Goal: Check status: Check status

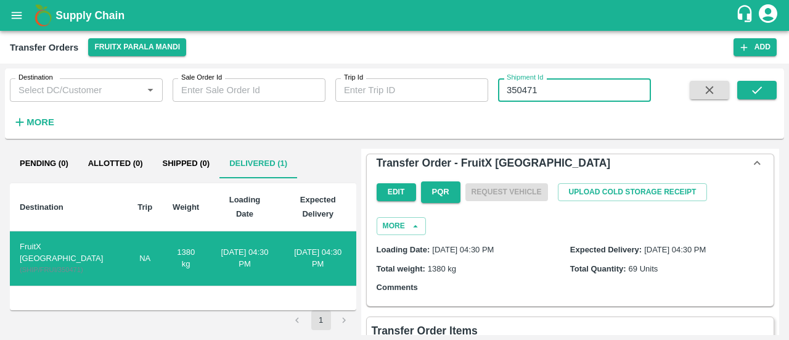
click at [573, 93] on input "350471" at bounding box center [574, 89] width 153 height 23
type input "3"
paste input "text"
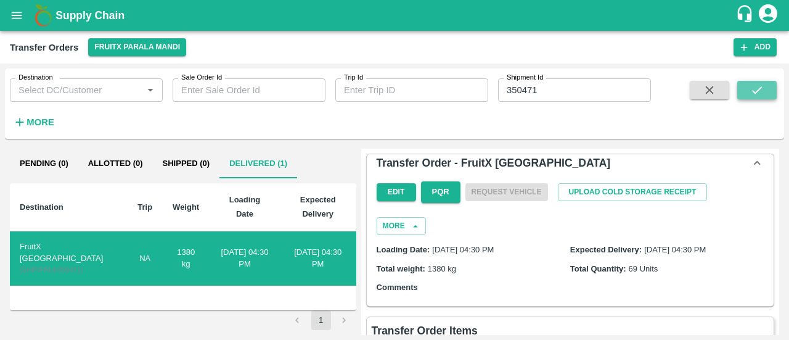
click at [744, 91] on button "submit" at bounding box center [756, 90] width 39 height 18
click at [747, 88] on button "submit" at bounding box center [756, 90] width 39 height 18
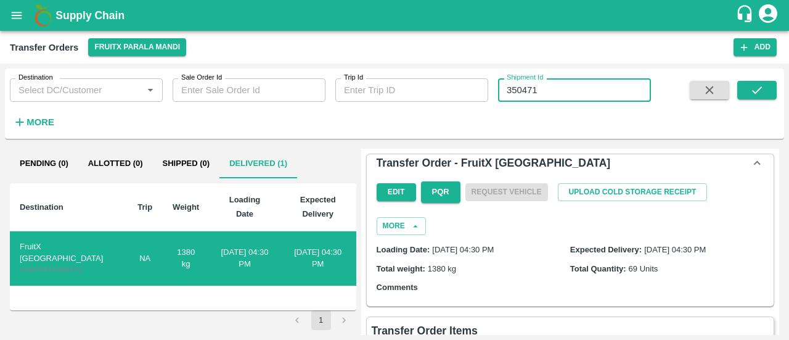
click at [557, 88] on input "350471" at bounding box center [574, 89] width 153 height 23
type input "3"
paste input "text"
click at [522, 88] on input "TO-350473" at bounding box center [574, 89] width 153 height 23
type input "T"
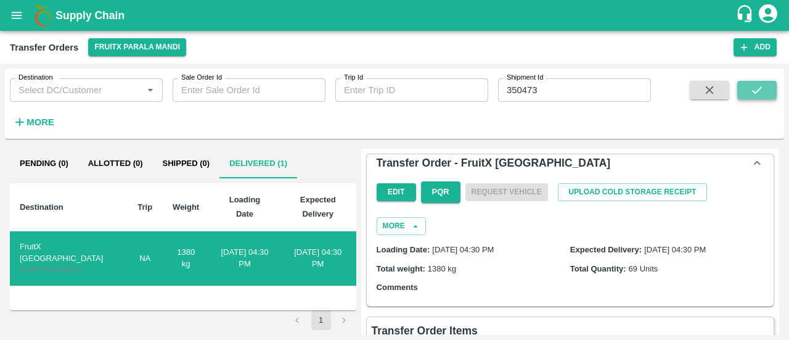
click at [751, 94] on icon "submit" at bounding box center [757, 90] width 14 height 14
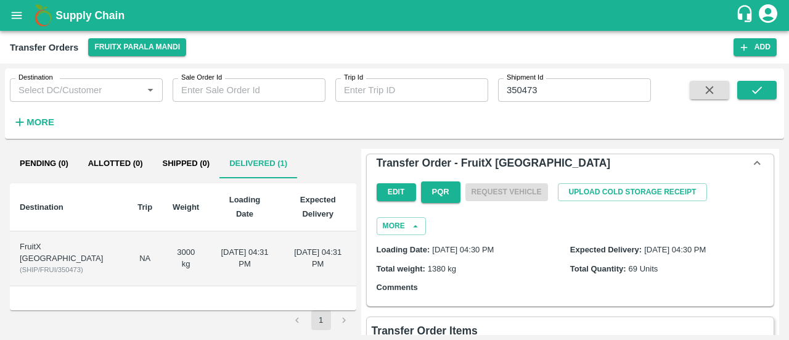
click at [549, 89] on input "350473" at bounding box center [574, 89] width 153 height 23
click at [747, 87] on button "submit" at bounding box center [756, 90] width 39 height 18
click at [63, 231] on td "FruitX Delhi ( SHIP/FRUI/350473 )" at bounding box center [69, 258] width 118 height 55
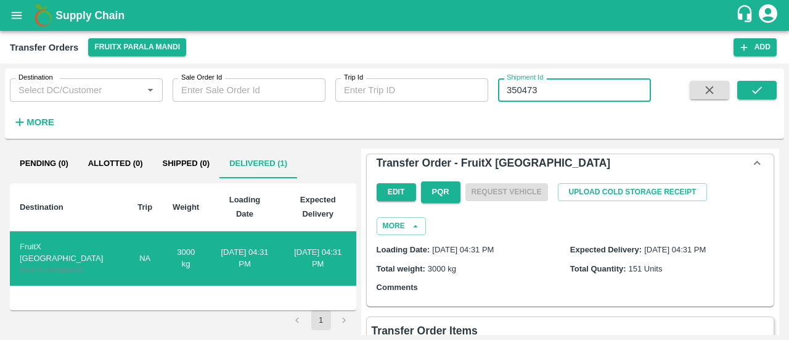
click at [562, 82] on input "350473" at bounding box center [574, 89] width 153 height 23
click at [749, 88] on button "submit" at bounding box center [756, 90] width 39 height 18
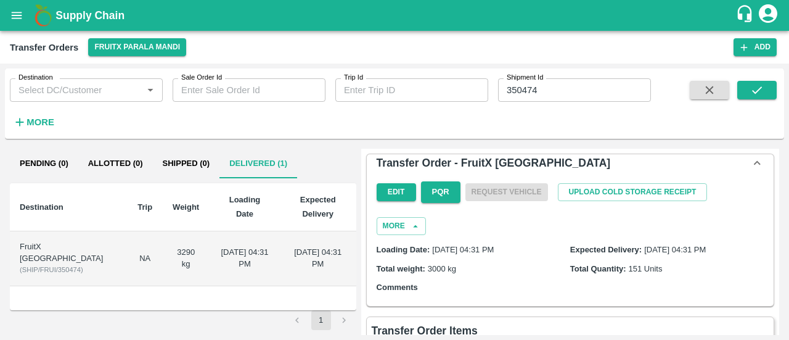
click at [46, 241] on div "FruitX [GEOGRAPHIC_DATA]" at bounding box center [69, 252] width 98 height 23
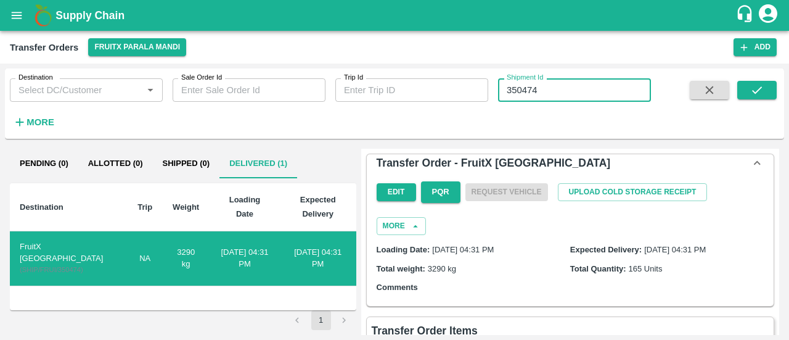
click at [567, 97] on input "350474" at bounding box center [574, 89] width 153 height 23
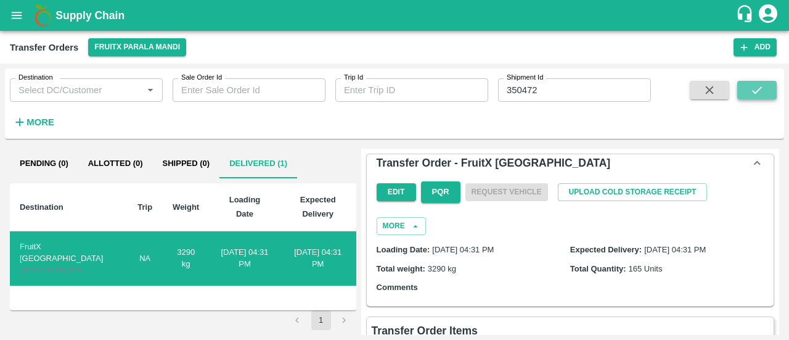
click at [756, 92] on icon "submit" at bounding box center [757, 89] width 10 height 7
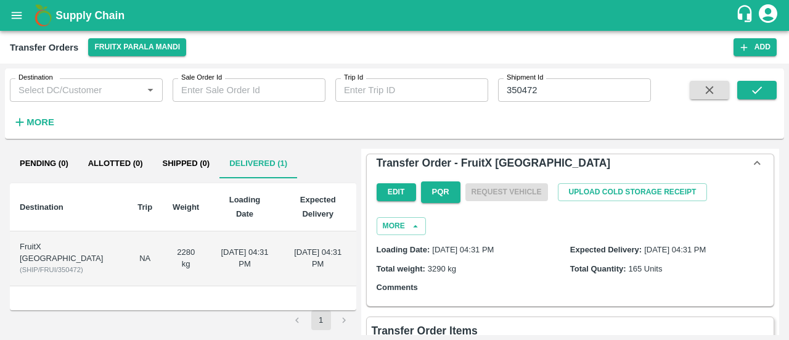
click at [55, 239] on td "FruitX Delhi ( SHIP/FRUI/350472 )" at bounding box center [69, 258] width 118 height 55
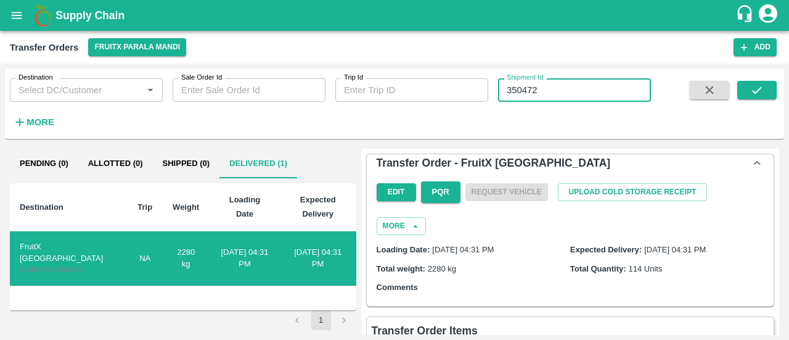
click at [593, 93] on input "350472" at bounding box center [574, 89] width 153 height 23
type input "3"
paste input "text"
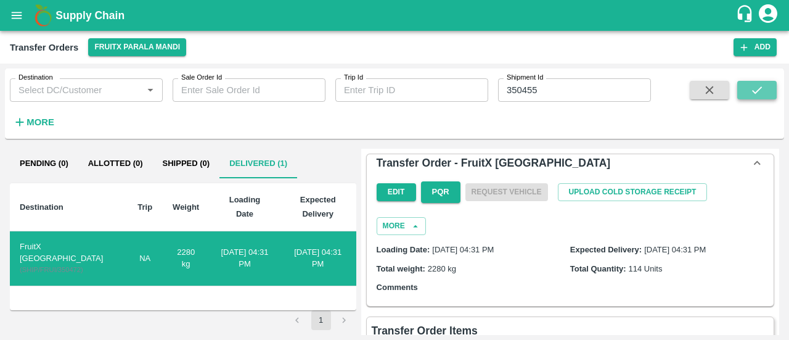
click at [766, 86] on button "submit" at bounding box center [756, 90] width 39 height 18
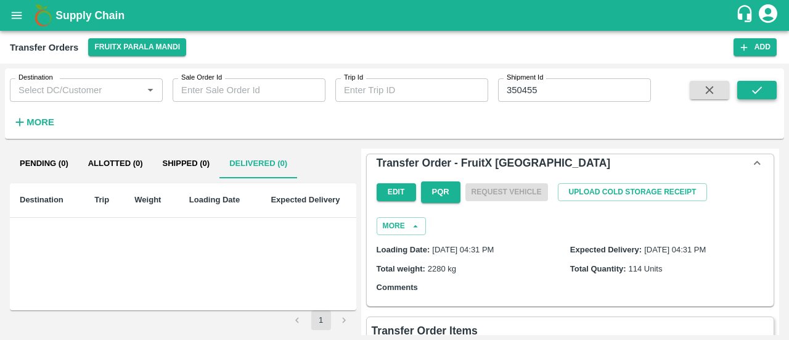
click at [744, 88] on button "submit" at bounding box center [756, 90] width 39 height 18
click at [565, 93] on input "350455" at bounding box center [574, 89] width 153 height 23
type input "3"
paste input "text"
click at [759, 89] on icon "submit" at bounding box center [757, 89] width 10 height 7
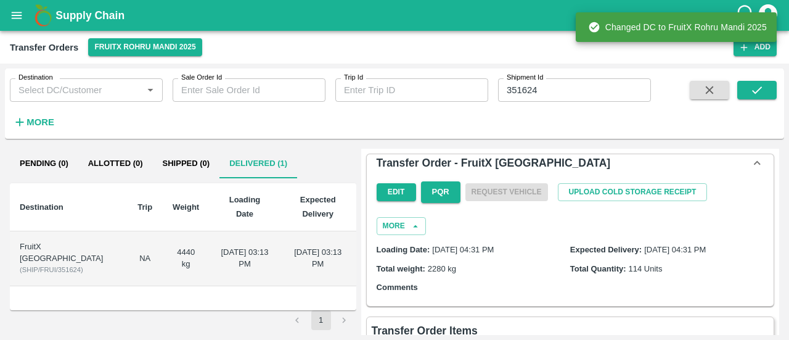
click at [43, 241] on div "FruitX [GEOGRAPHIC_DATA]" at bounding box center [69, 252] width 98 height 23
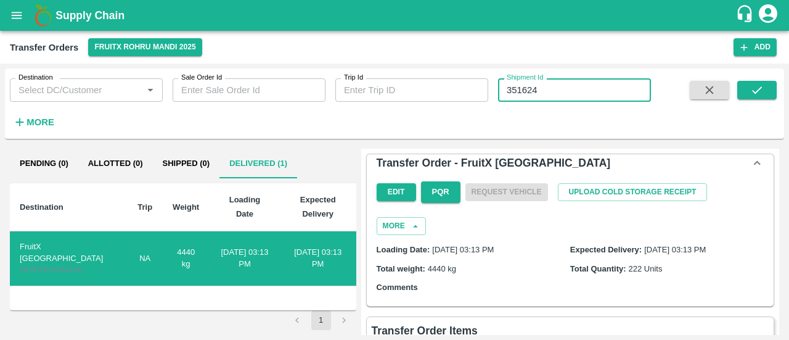
click at [551, 89] on input "351624" at bounding box center [574, 89] width 153 height 23
type input "3"
paste input "text"
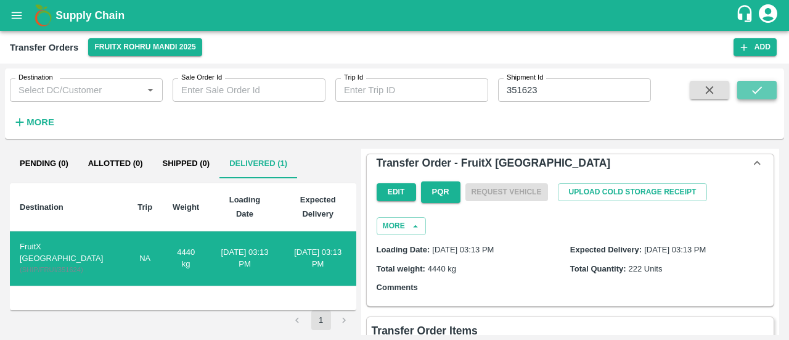
click at [760, 86] on icon "submit" at bounding box center [757, 90] width 14 height 14
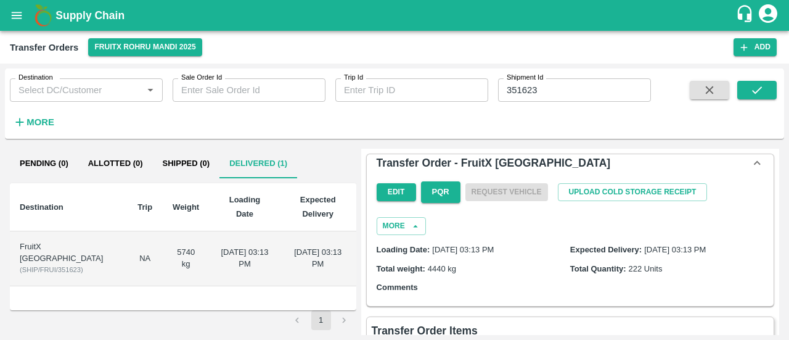
click at [56, 241] on div "FruitX [GEOGRAPHIC_DATA]" at bounding box center [69, 252] width 98 height 23
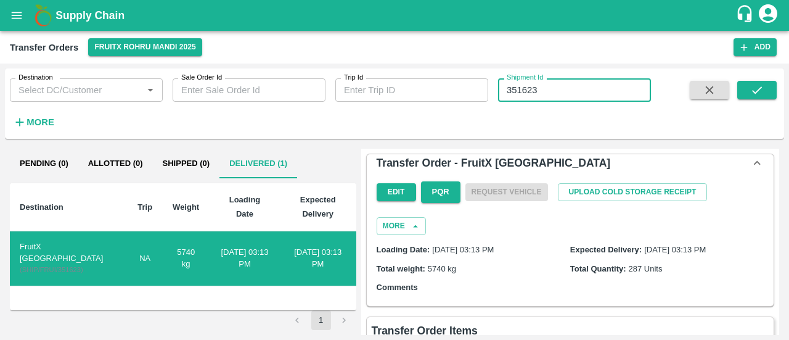
click at [592, 88] on input "351623" at bounding box center [574, 89] width 153 height 23
type input "3"
paste input "text"
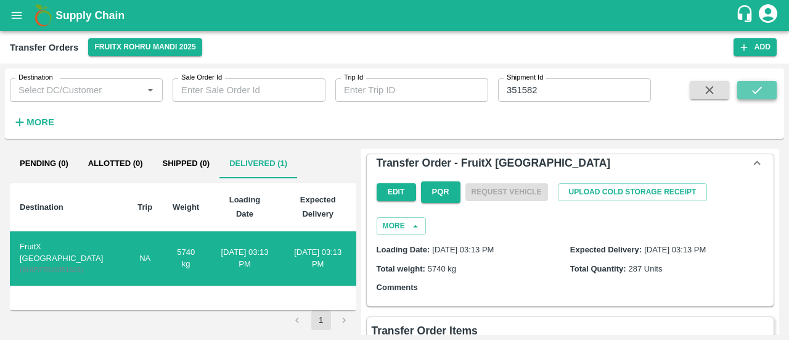
click at [745, 88] on button "submit" at bounding box center [756, 90] width 39 height 18
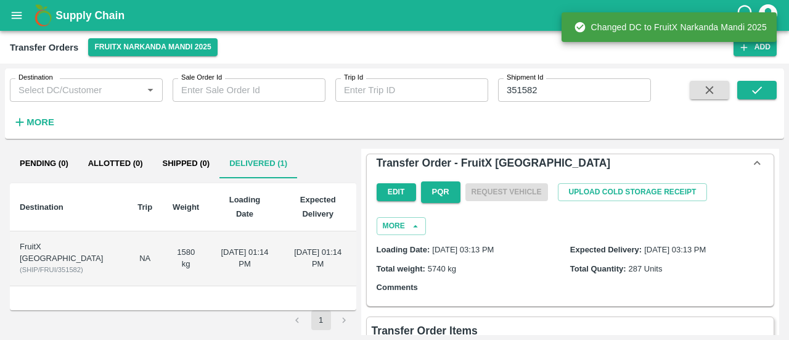
click at [51, 241] on div "FruitX [GEOGRAPHIC_DATA]" at bounding box center [69, 252] width 98 height 23
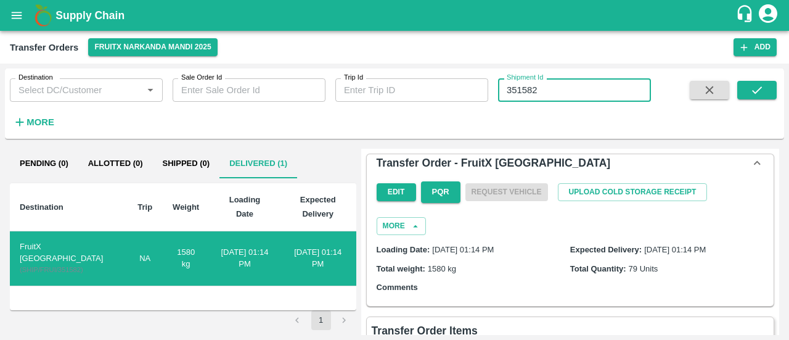
click at [545, 86] on input "351582" at bounding box center [574, 89] width 153 height 23
type input "3"
paste input "text"
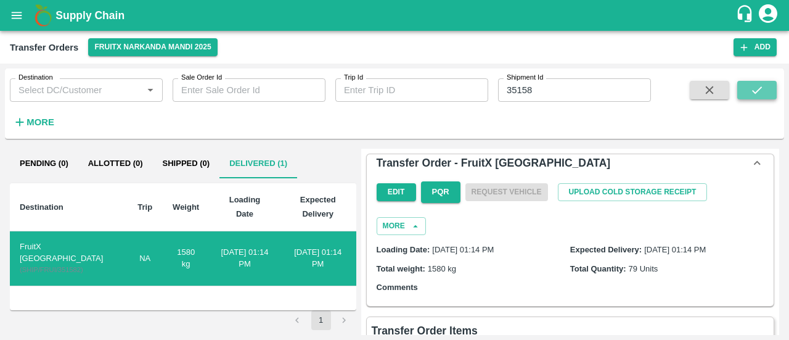
click at [755, 84] on icon "submit" at bounding box center [757, 90] width 14 height 14
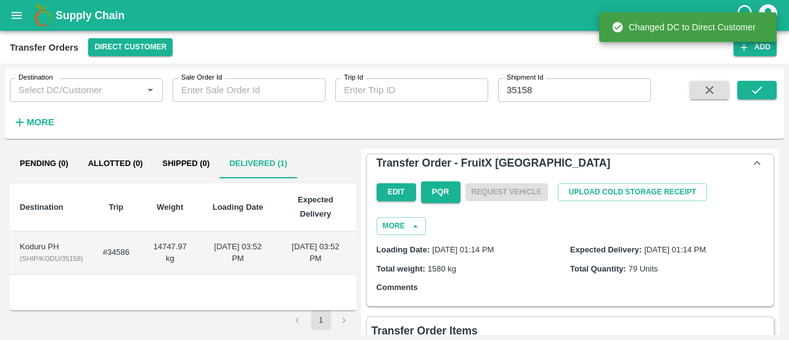
click at [38, 247] on div "Koduru PH" at bounding box center [52, 247] width 64 height 12
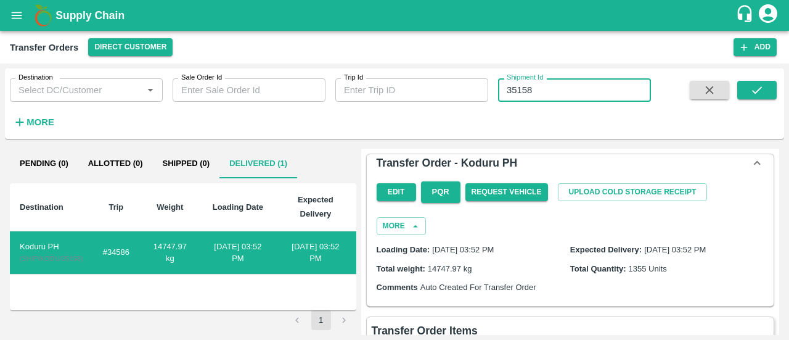
click at [551, 102] on input "35158" at bounding box center [574, 89] width 153 height 23
type input "3"
paste input "text"
click at [749, 92] on button "submit" at bounding box center [756, 90] width 39 height 18
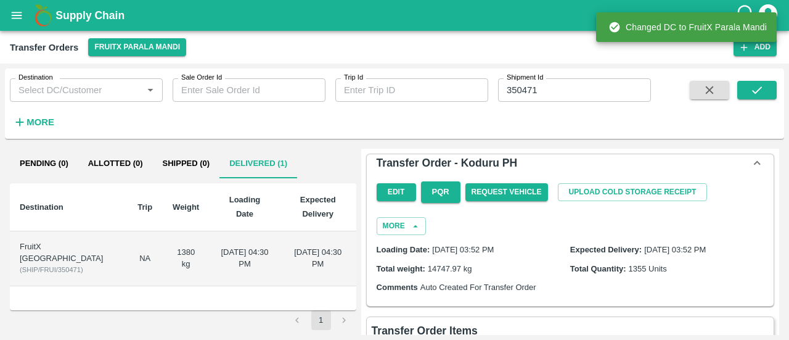
click at [46, 241] on div "FruitX [GEOGRAPHIC_DATA]" at bounding box center [69, 252] width 98 height 23
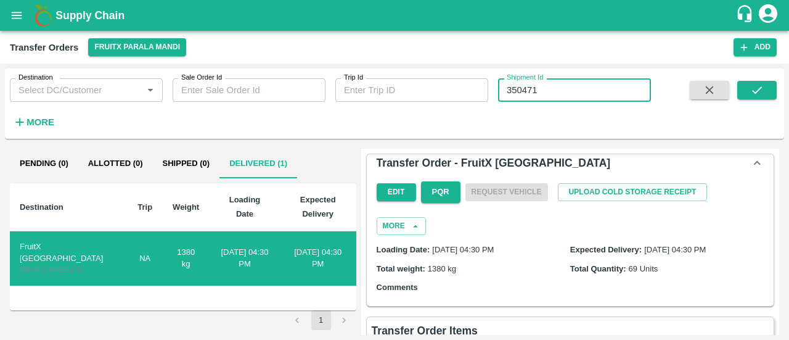
click at [560, 91] on input "350471" at bounding box center [574, 89] width 153 height 23
type input "3"
paste input "text"
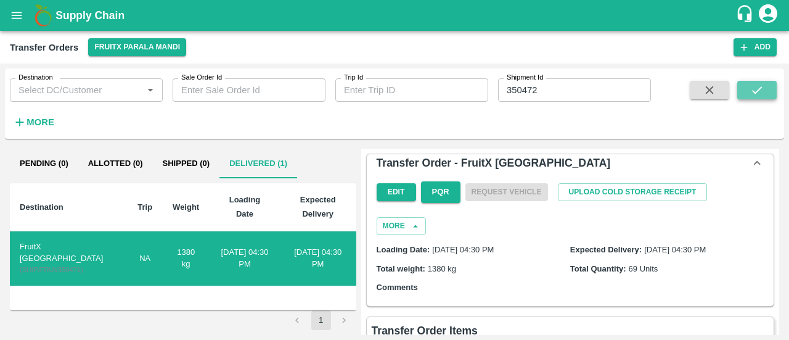
click at [749, 86] on button "submit" at bounding box center [756, 90] width 39 height 18
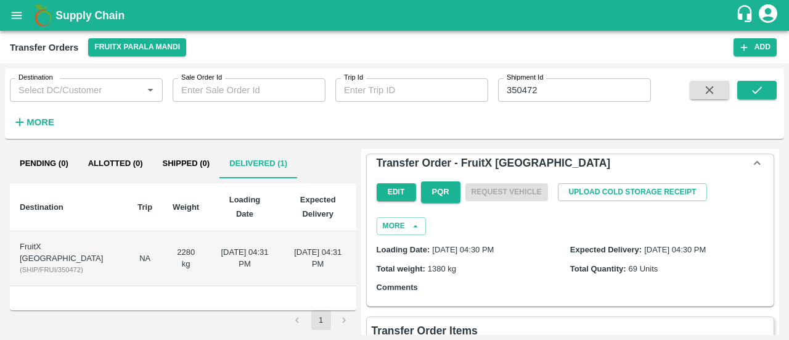
click at [46, 241] on div "FruitX [GEOGRAPHIC_DATA]" at bounding box center [69, 252] width 98 height 23
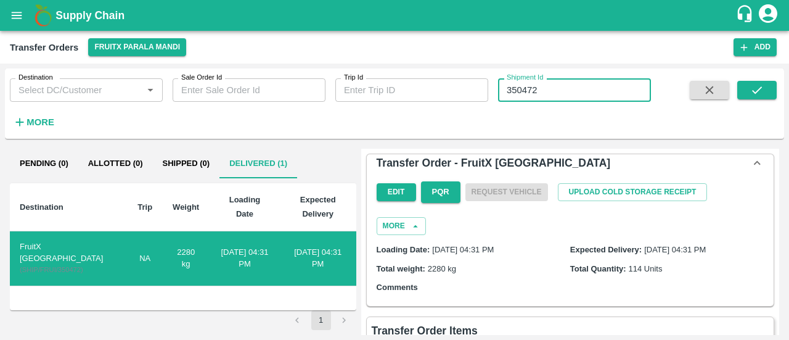
click at [556, 92] on input "350472" at bounding box center [574, 89] width 153 height 23
type input "3"
paste input "text"
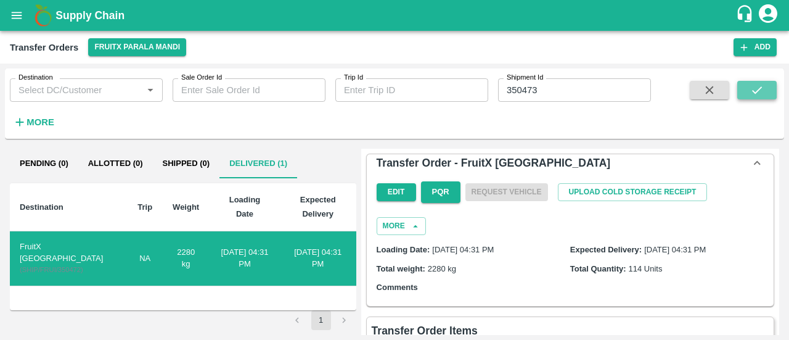
click at [758, 86] on icon "submit" at bounding box center [757, 90] width 14 height 14
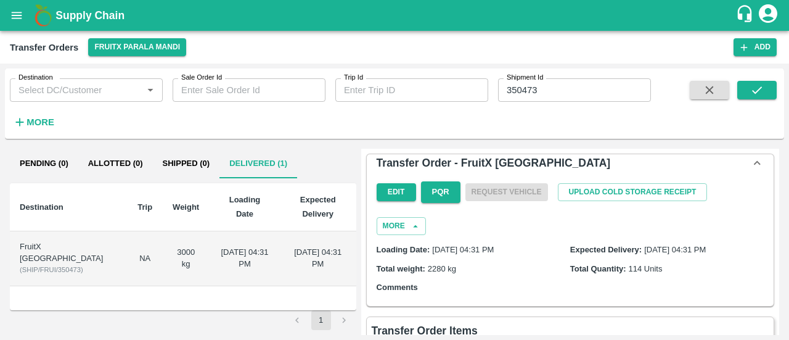
click at [26, 231] on td "FruitX Delhi ( SHIP/FRUI/350473 )" at bounding box center [69, 258] width 118 height 55
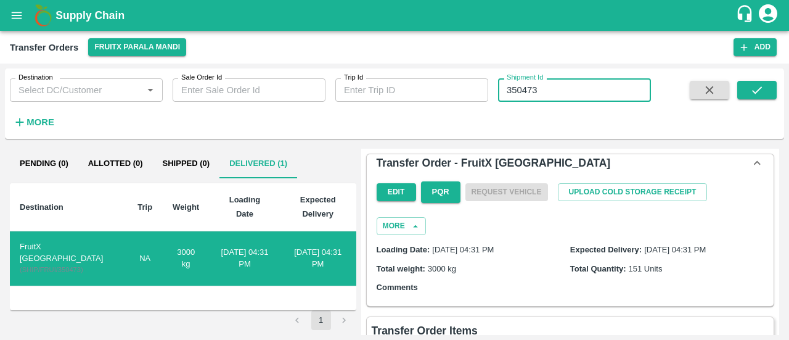
click at [567, 99] on input "350473" at bounding box center [574, 89] width 153 height 23
type input "3"
paste input "text"
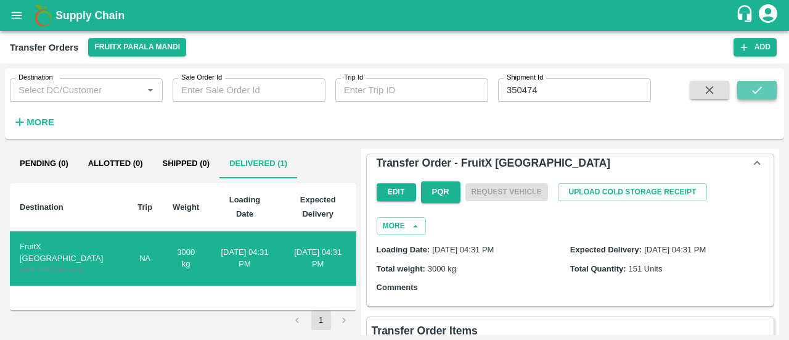
click at [760, 89] on icon "submit" at bounding box center [757, 89] width 10 height 7
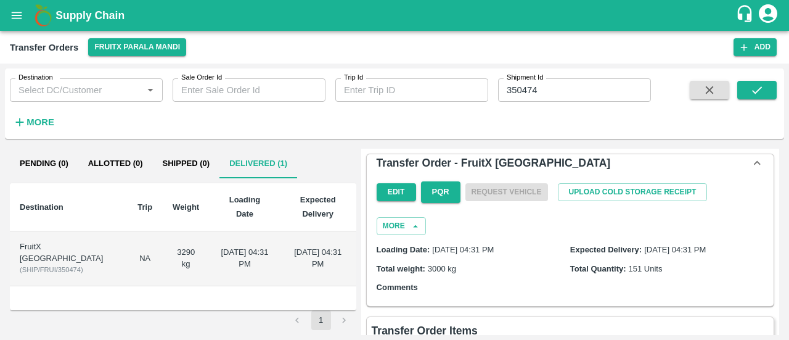
click at [48, 241] on div "FruitX [GEOGRAPHIC_DATA]" at bounding box center [69, 252] width 98 height 23
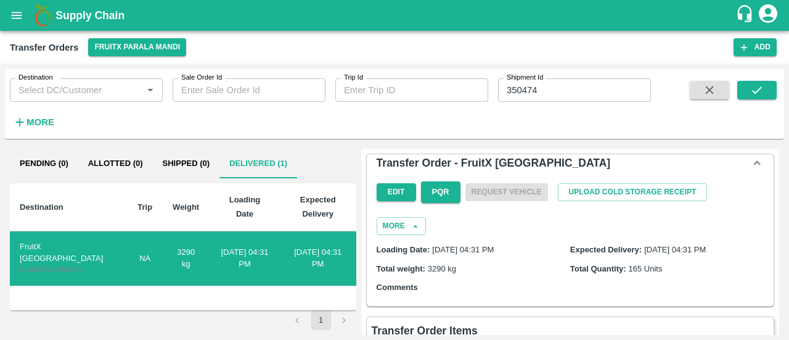
scroll to position [15, 0]
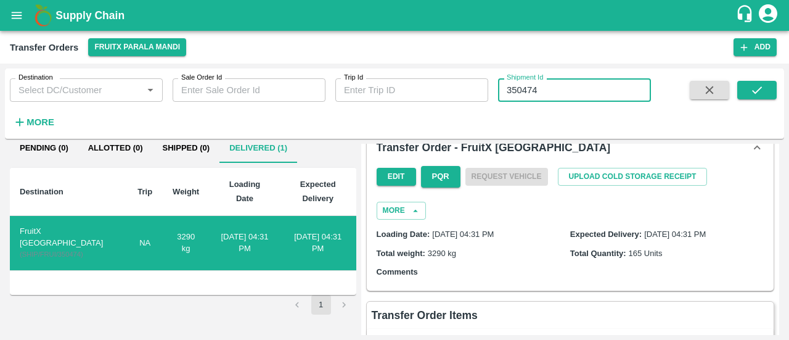
click at [556, 91] on input "350474" at bounding box center [574, 89] width 153 height 23
type input "3"
paste input "text"
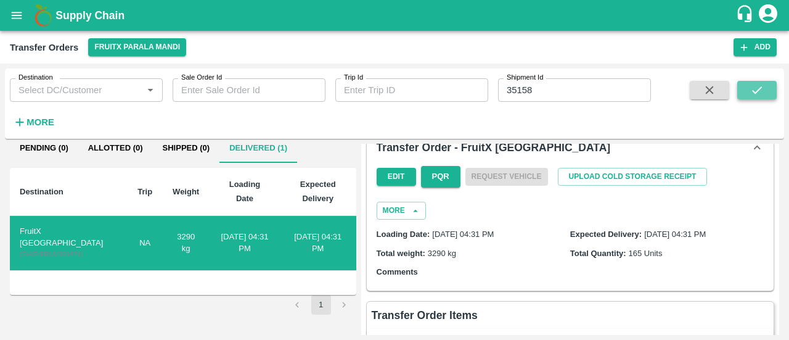
click at [759, 87] on icon "submit" at bounding box center [757, 90] width 14 height 14
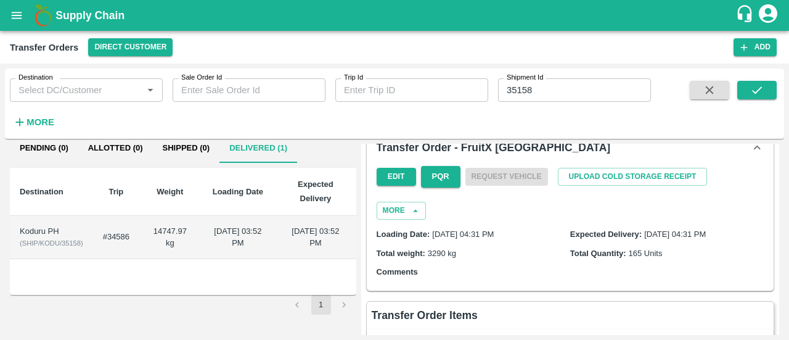
click at [22, 232] on div "Koduru PH" at bounding box center [52, 232] width 64 height 12
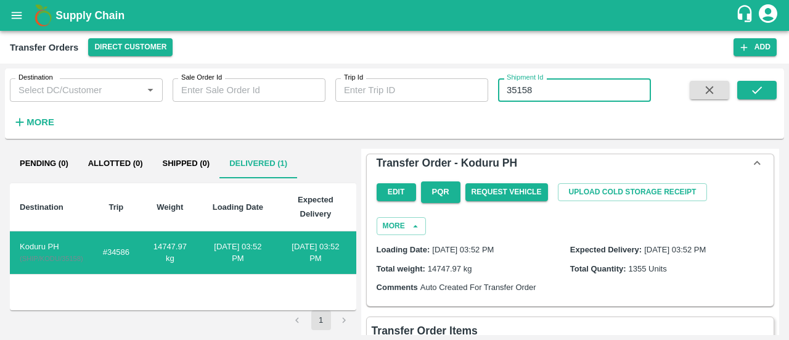
click at [546, 88] on input "35158" at bounding box center [574, 89] width 153 height 23
type input "350455"
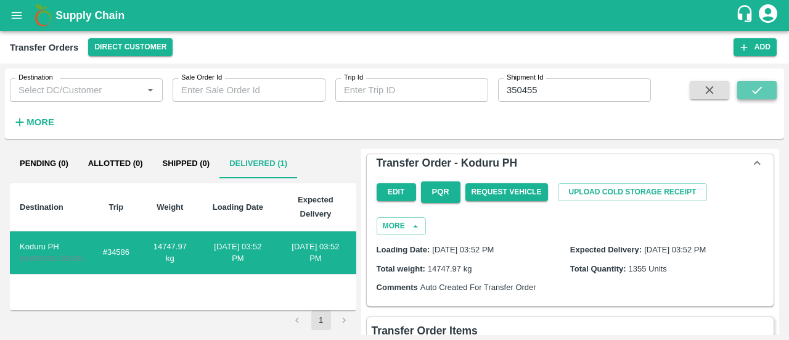
click at [745, 94] on button "submit" at bounding box center [756, 90] width 39 height 18
